Goal: Navigation & Orientation: Find specific page/section

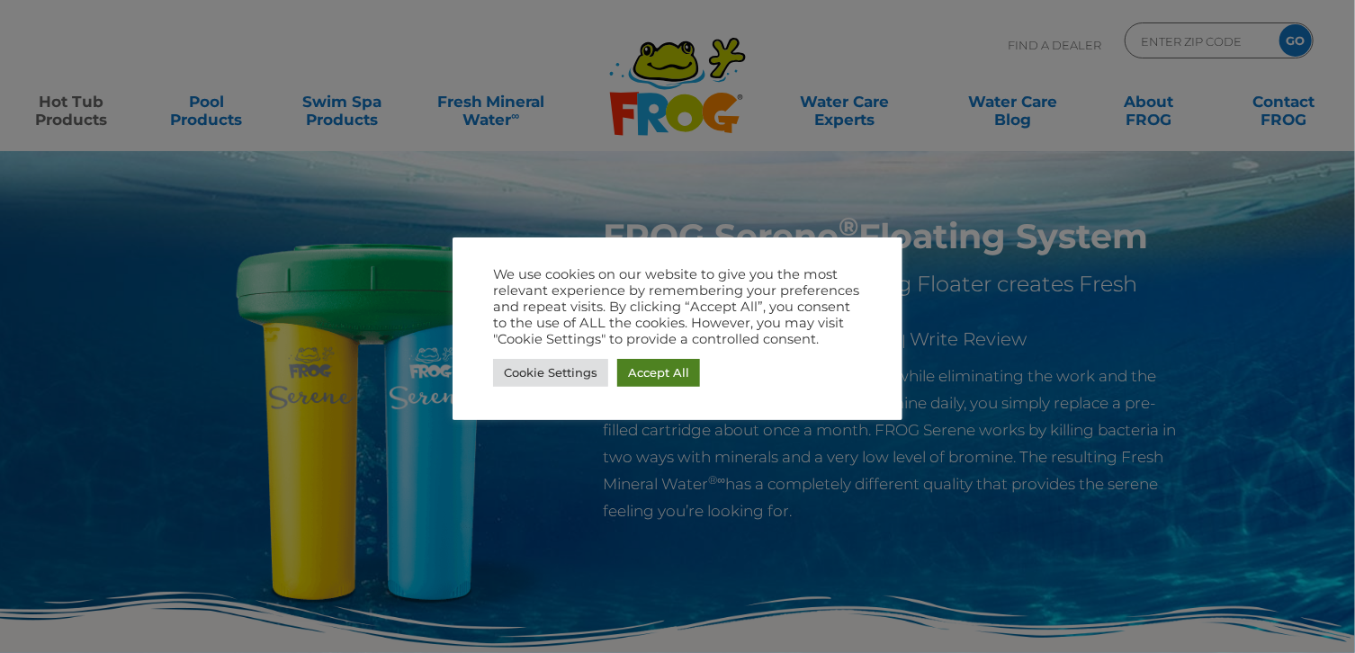
click at [655, 376] on link "Accept All" at bounding box center [658, 373] width 83 height 28
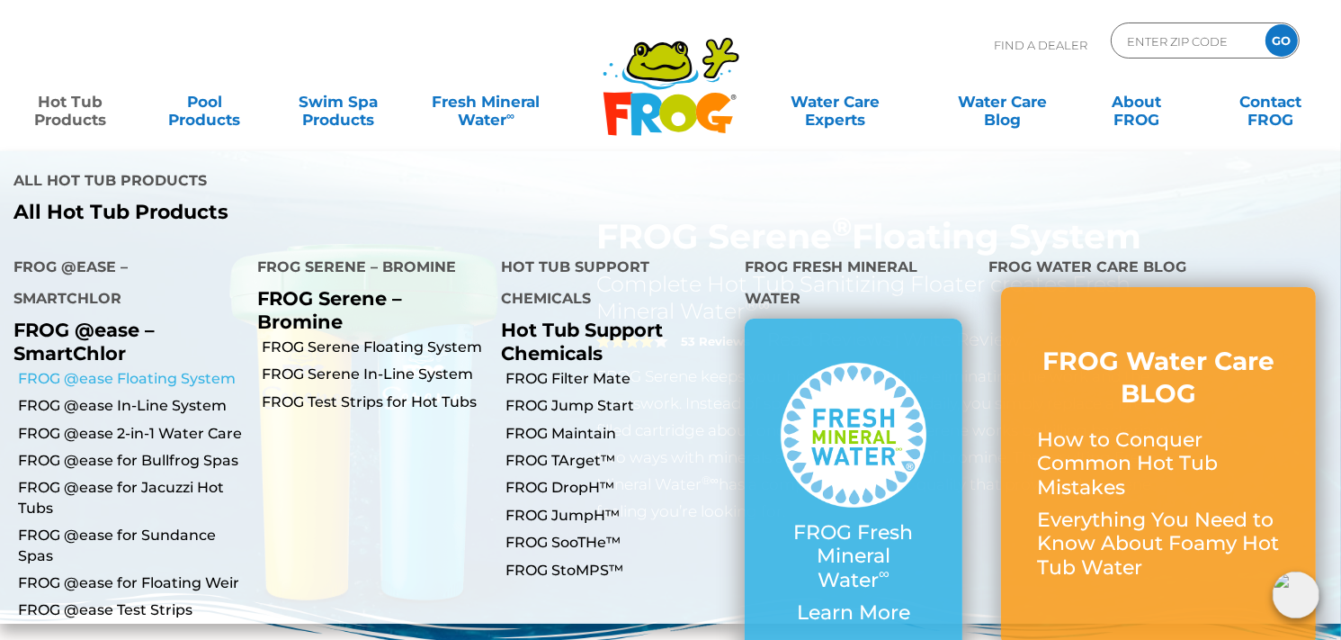
click at [96, 369] on link "FROG @ease Floating System" at bounding box center [131, 379] width 226 height 20
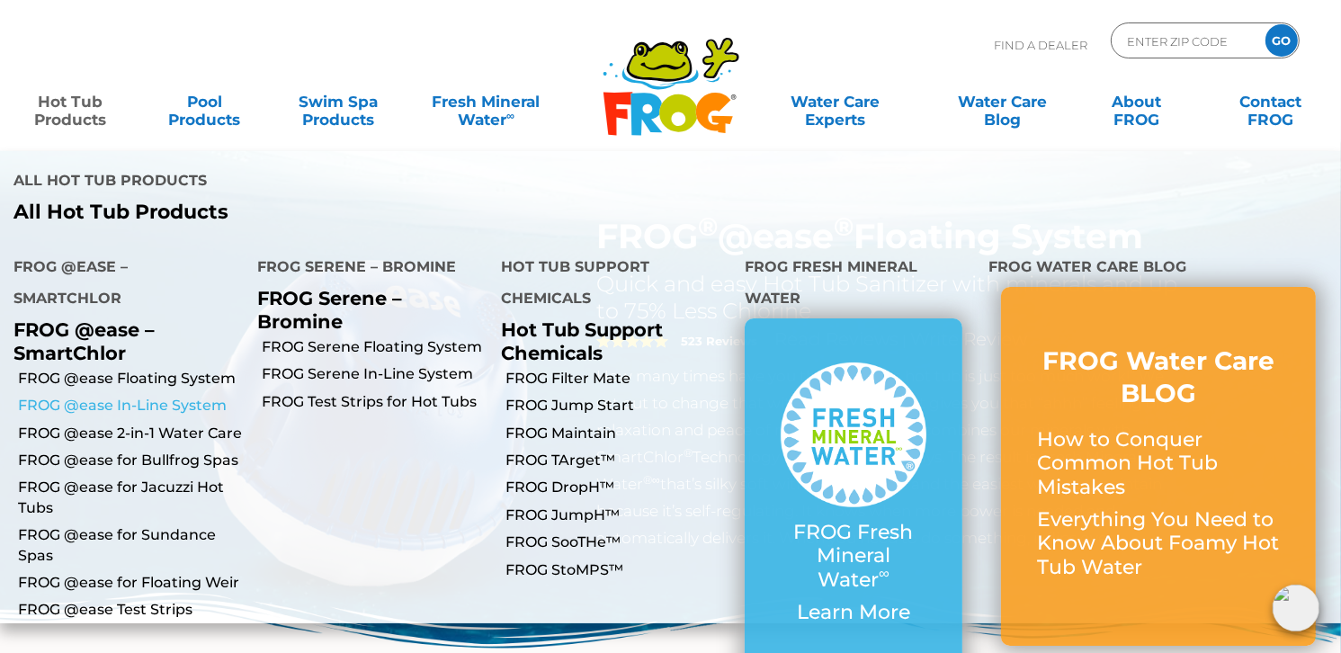
click at [69, 396] on link "FROG @ease In-Line System" at bounding box center [131, 406] width 226 height 20
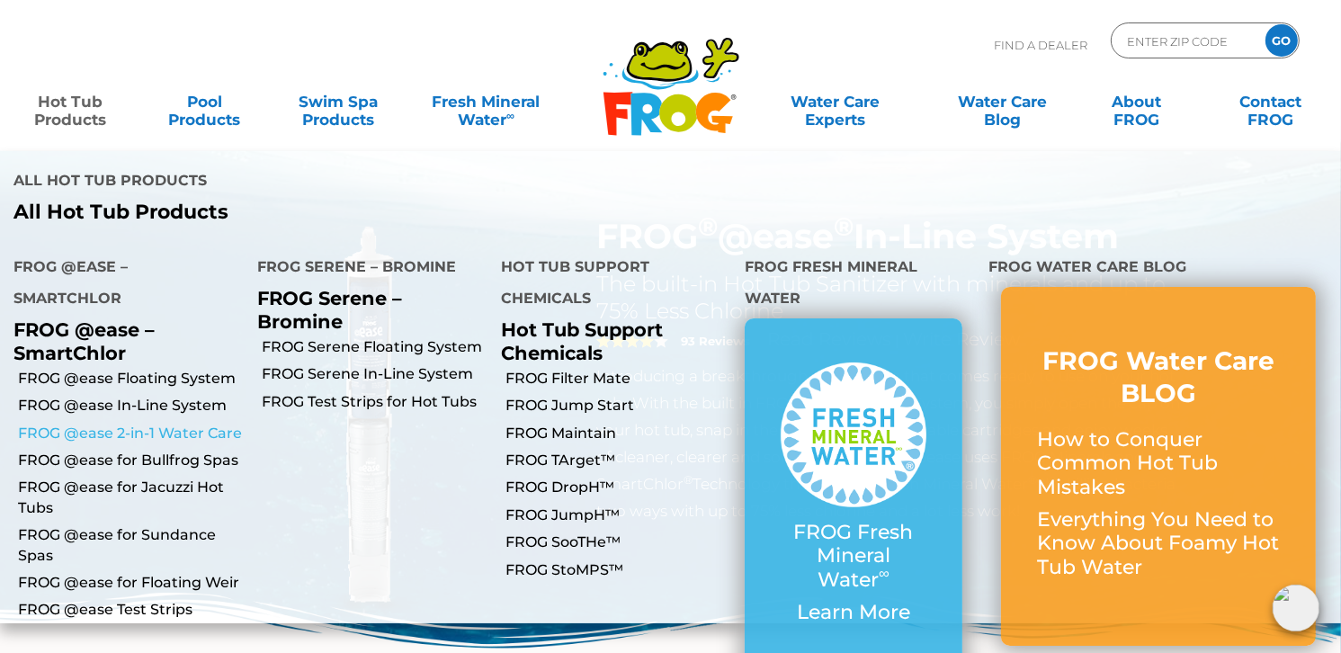
click at [86, 424] on link "FROG @ease 2-in-1 Water Care" at bounding box center [131, 434] width 226 height 20
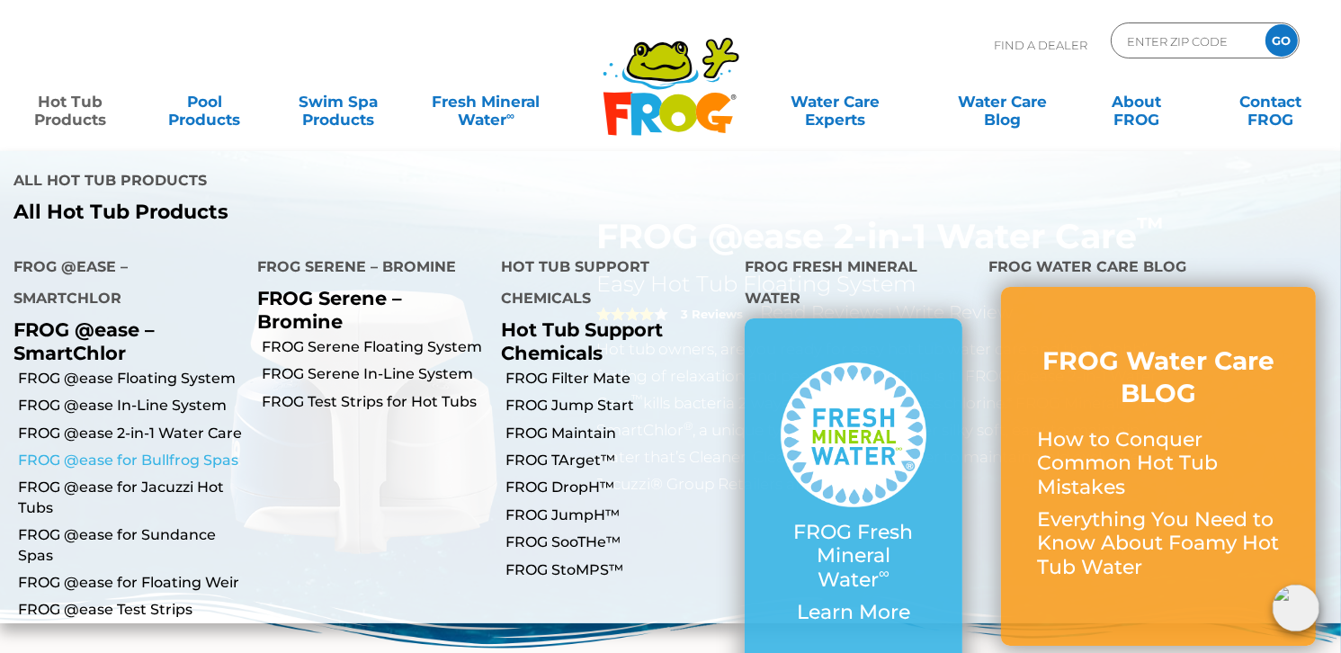
click at [93, 451] on link "FROG @ease for Bullfrog Spas" at bounding box center [131, 461] width 226 height 20
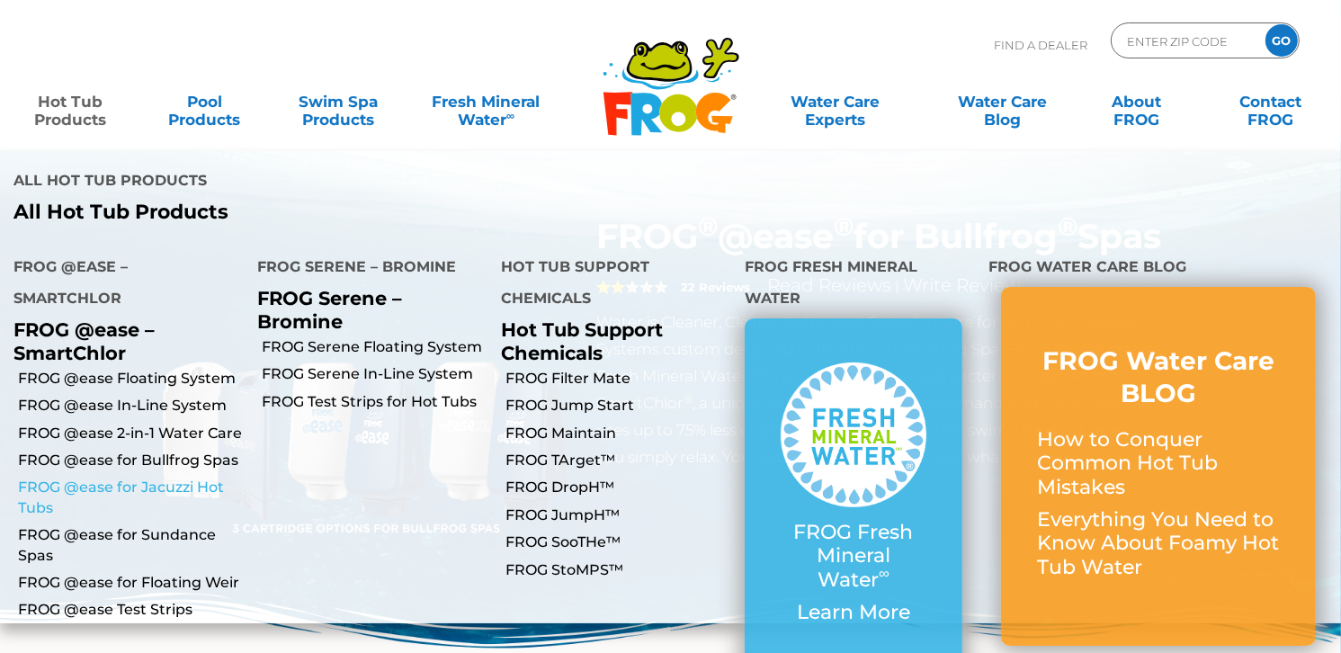
click at [90, 478] on link "FROG @ease for Jacuzzi Hot Tubs" at bounding box center [131, 498] width 226 height 40
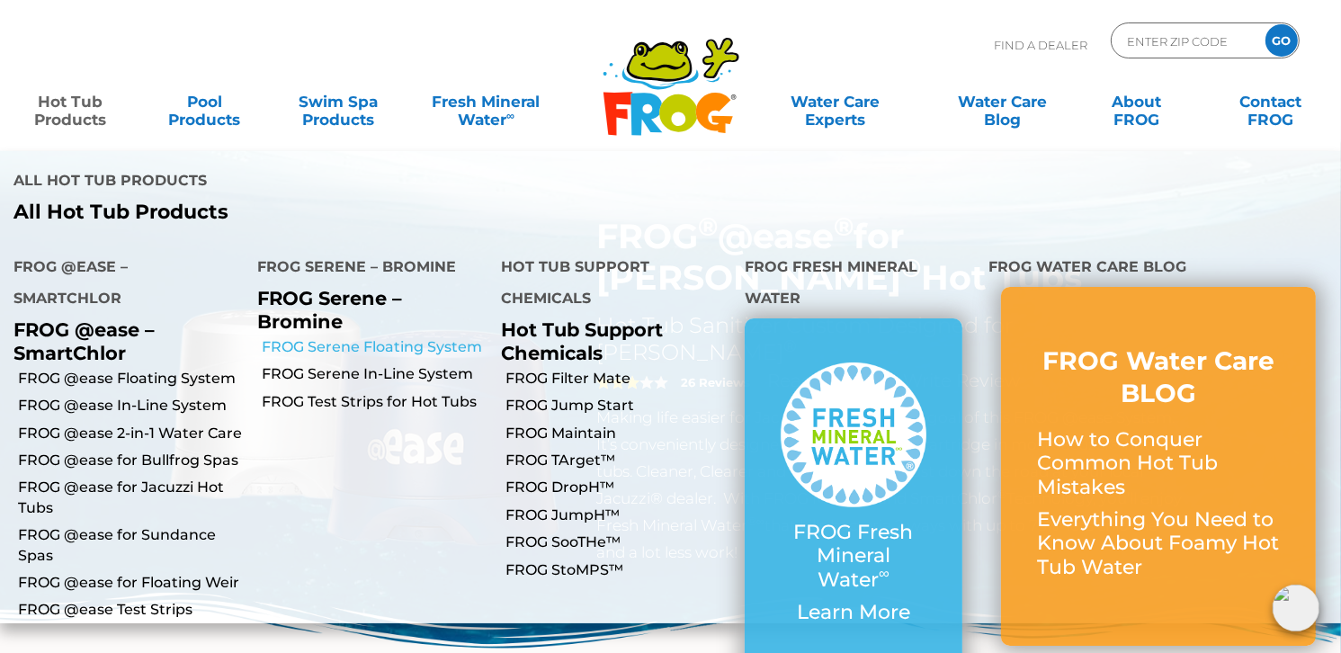
click at [366, 337] on link "FROG Serene Floating System" at bounding box center [375, 347] width 226 height 20
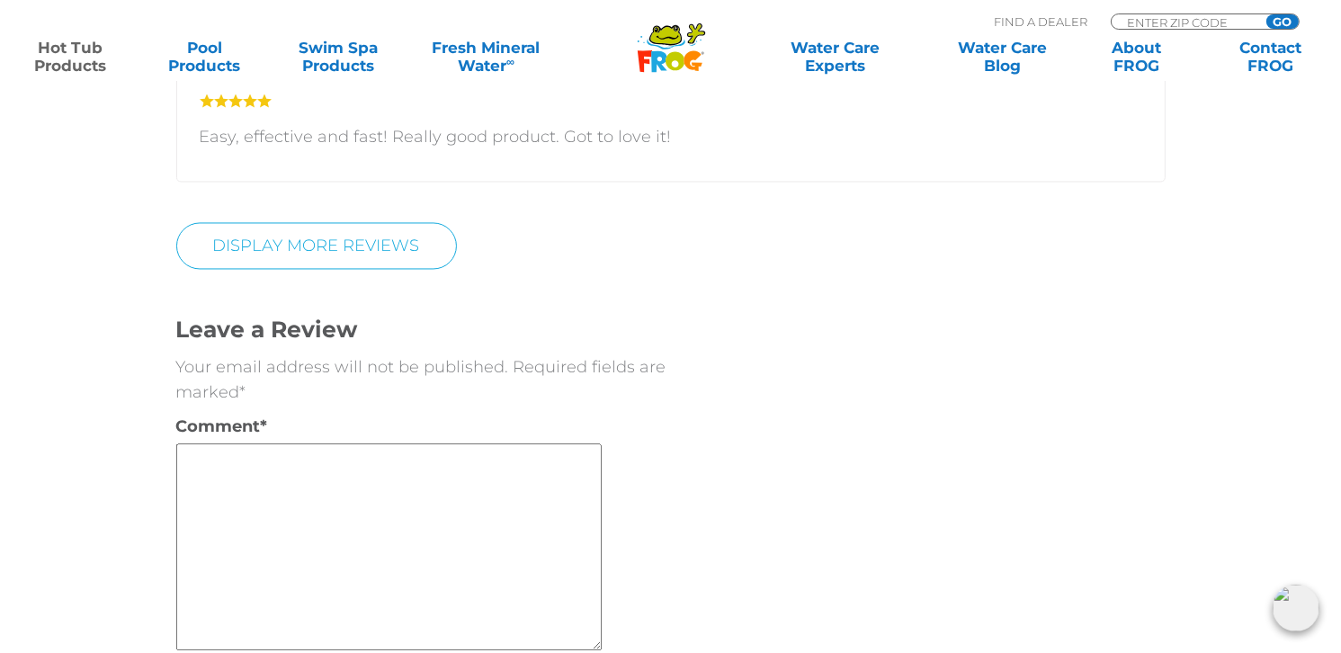
scroll to position [3418, 0]
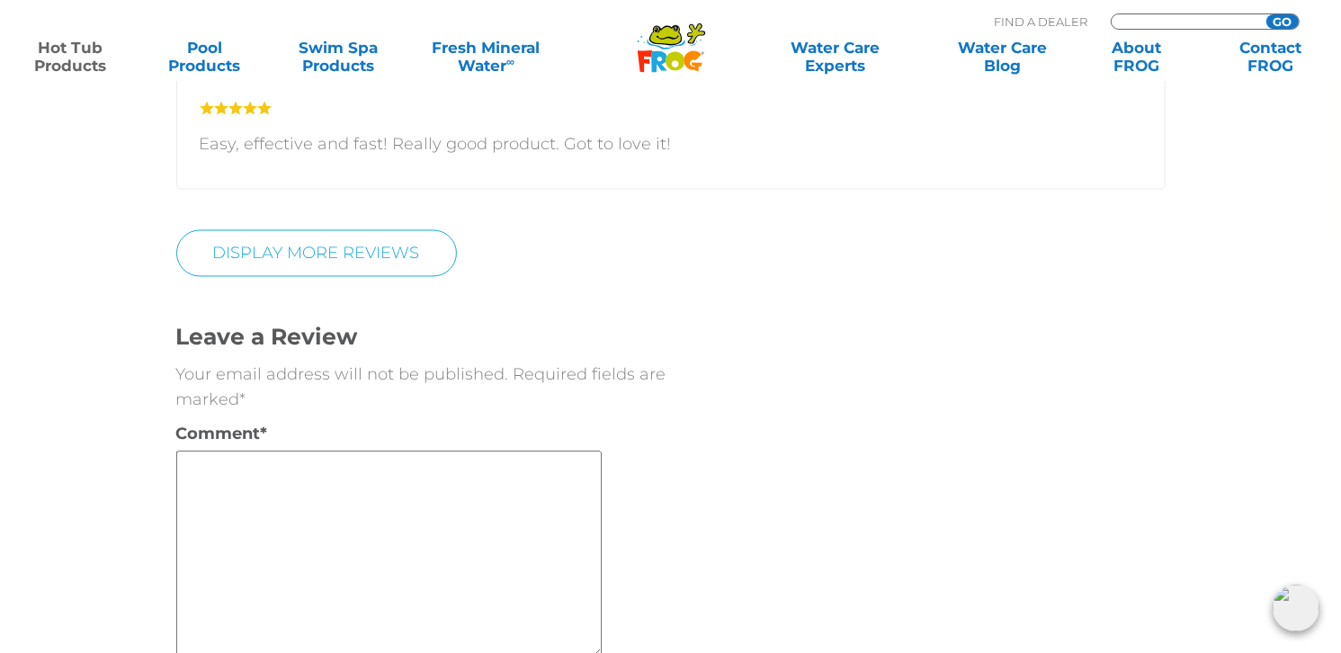
click at [1145, 20] on input "Zip Code Form" at bounding box center [1185, 21] width 121 height 15
type input "29485"
click at [1285, 22] on input "GO" at bounding box center [1283, 21] width 32 height 14
